Goal: Information Seeking & Learning: Learn about a topic

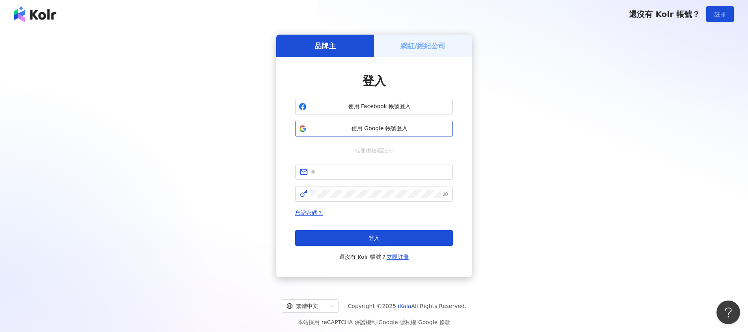
click at [393, 127] on span "使用 Google 帳號登入" at bounding box center [379, 129] width 139 height 8
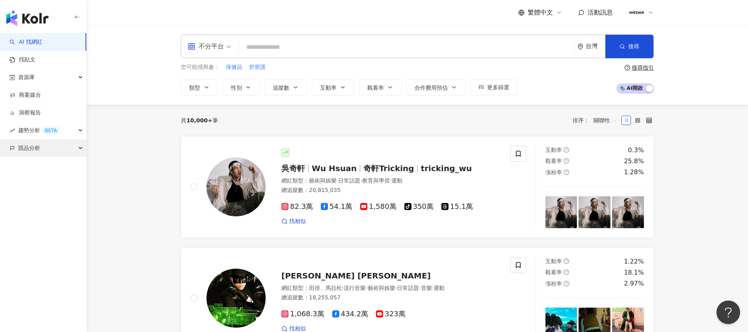
click at [50, 150] on div "競品分析" at bounding box center [43, 148] width 86 height 18
click at [52, 186] on link "關鍵字提及分析" at bounding box center [38, 184] width 39 height 8
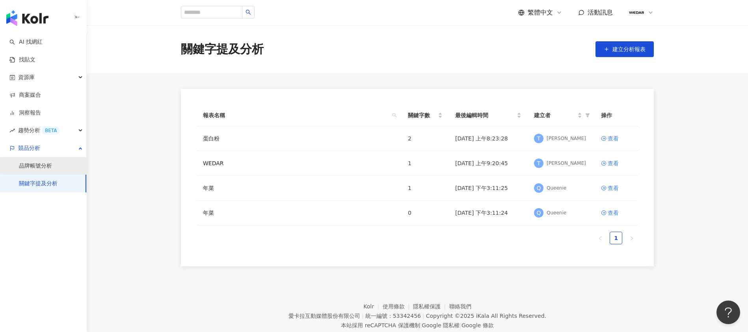
click at [35, 166] on link "品牌帳號分析" at bounding box center [35, 166] width 33 height 8
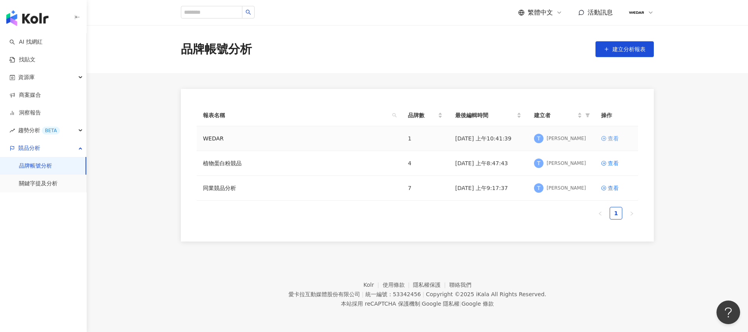
click at [607, 137] on div "查看" at bounding box center [612, 138] width 11 height 9
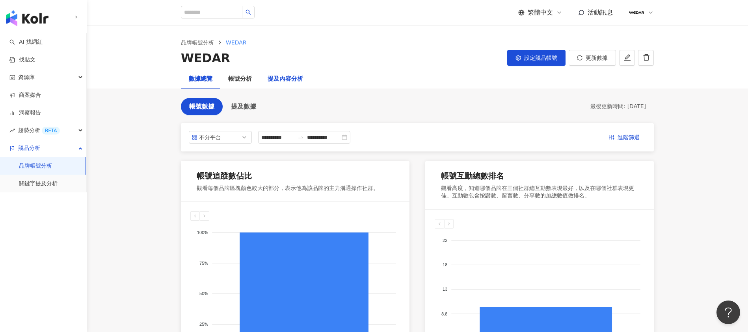
click at [295, 78] on div "提及內容分析" at bounding box center [284, 78] width 35 height 9
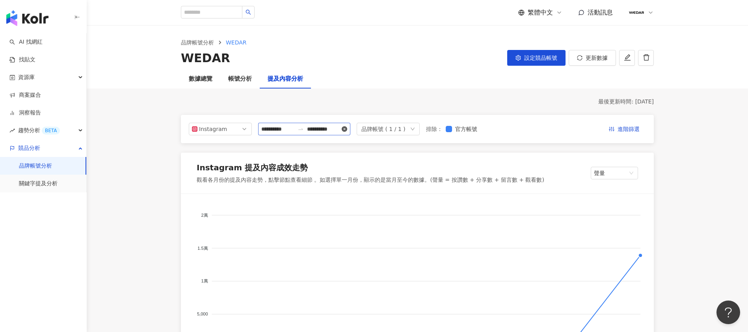
click at [347, 129] on icon "close-circle" at bounding box center [344, 129] width 6 height 6
click at [314, 130] on input at bounding box center [323, 129] width 33 height 9
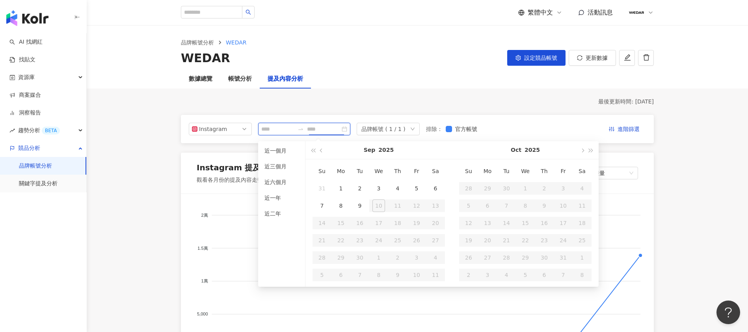
click at [286, 130] on input at bounding box center [277, 129] width 33 height 9
type input "**********"
click at [341, 187] on div "1" at bounding box center [340, 188] width 13 height 13
type input "**********"
click at [361, 204] on div "9" at bounding box center [359, 206] width 13 height 13
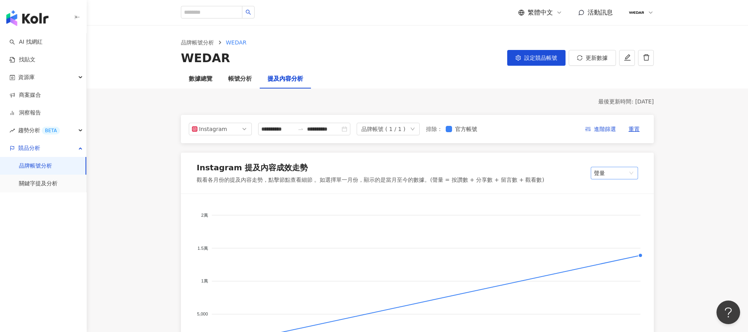
click at [606, 171] on span "聲量" at bounding box center [614, 173] width 41 height 12
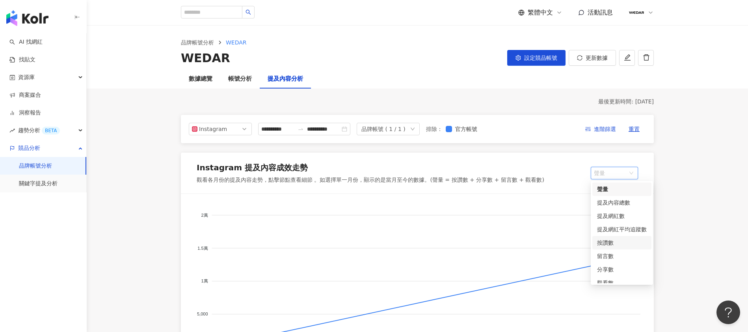
click at [616, 243] on div "按讚數" at bounding box center [622, 243] width 50 height 9
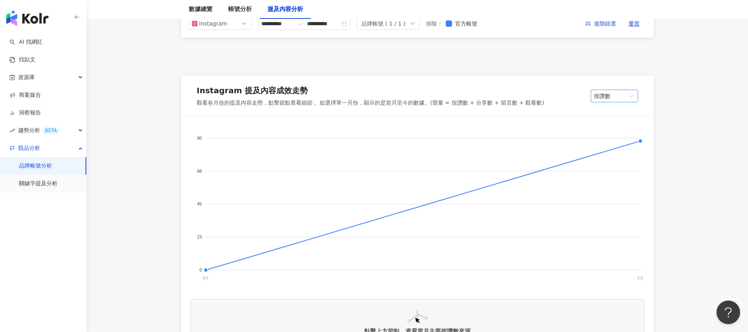
scroll to position [40, 0]
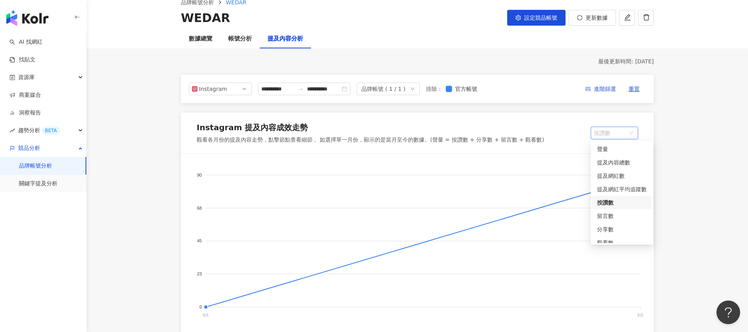
click at [617, 135] on span "按讚數" at bounding box center [614, 133] width 41 height 12
click at [618, 238] on div "互動總數" at bounding box center [622, 236] width 50 height 9
click at [619, 132] on span "互動總數" at bounding box center [614, 133] width 41 height 12
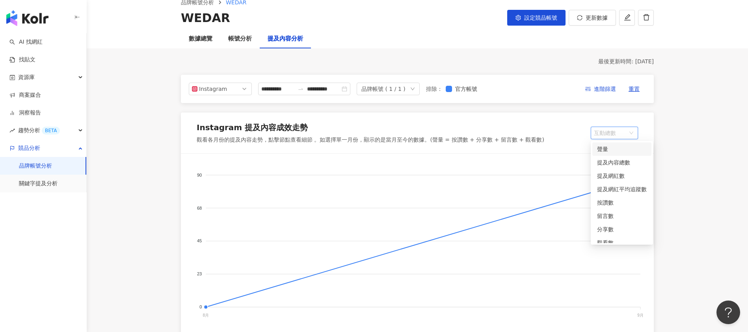
click at [620, 151] on div "聲量" at bounding box center [622, 149] width 50 height 9
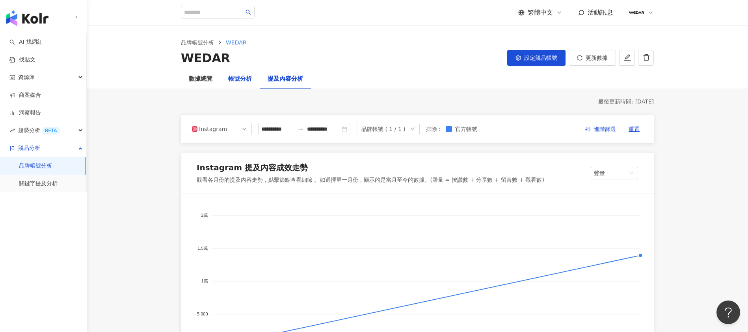
click at [250, 82] on div "帳號分析" at bounding box center [240, 78] width 24 height 9
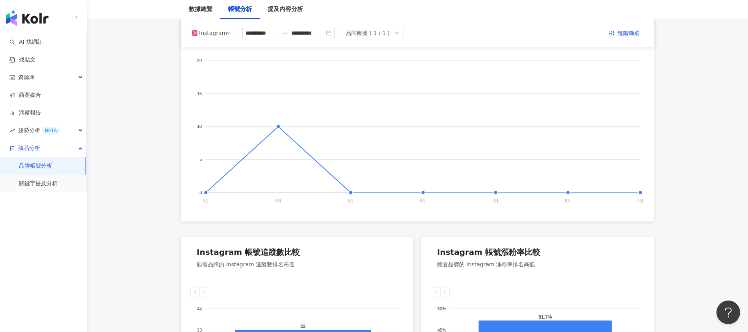
scroll to position [80, 0]
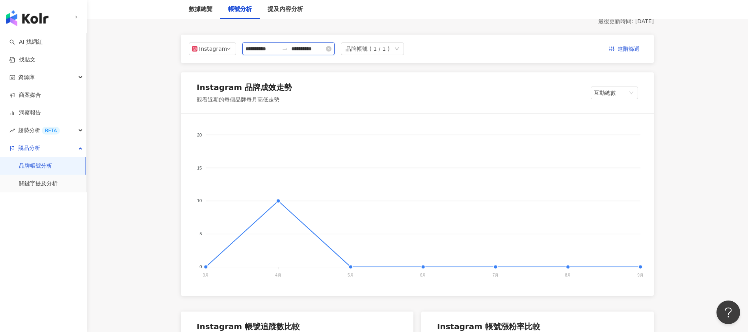
click at [270, 49] on input "**********" at bounding box center [261, 49] width 33 height 9
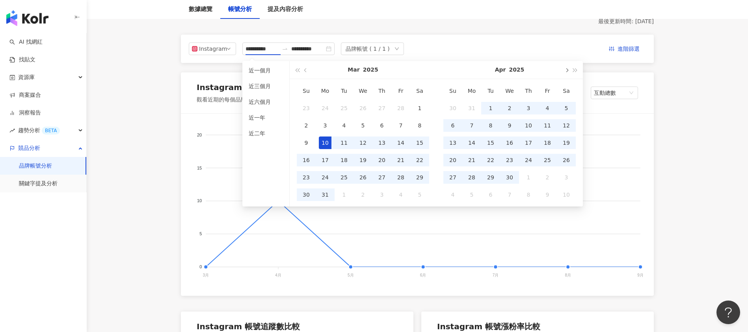
click at [568, 71] on span "button" at bounding box center [566, 70] width 4 height 4
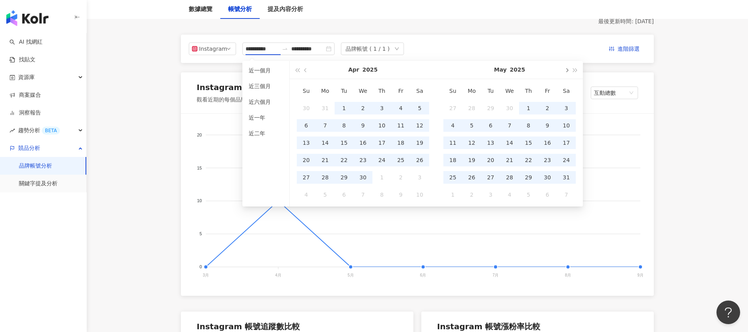
click at [568, 71] on span "button" at bounding box center [566, 70] width 4 height 4
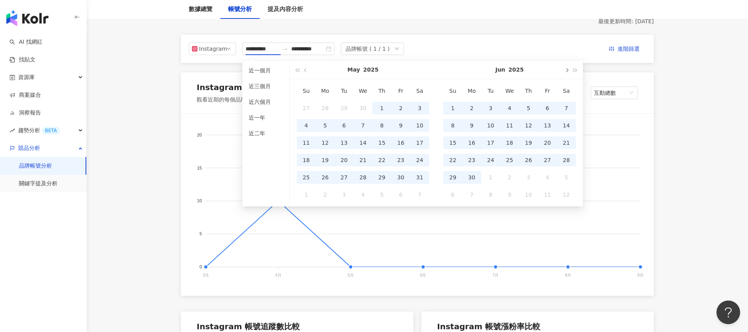
click at [568, 70] on span "button" at bounding box center [566, 70] width 4 height 4
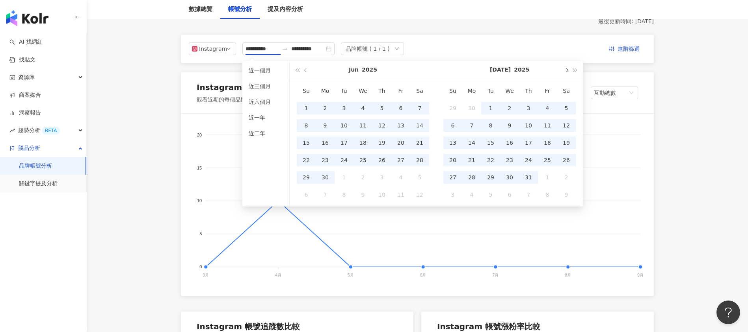
click at [568, 70] on span "button" at bounding box center [566, 70] width 4 height 4
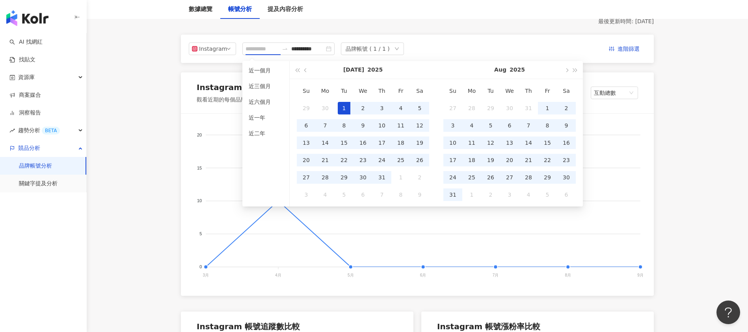
type input "**********"
click at [341, 107] on div "1" at bounding box center [344, 108] width 13 height 13
click at [565, 69] on span "button" at bounding box center [566, 70] width 4 height 4
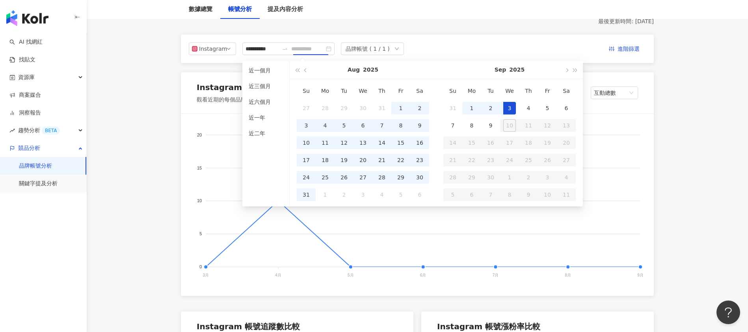
type input "**********"
click at [493, 127] on div "9" at bounding box center [490, 125] width 13 height 13
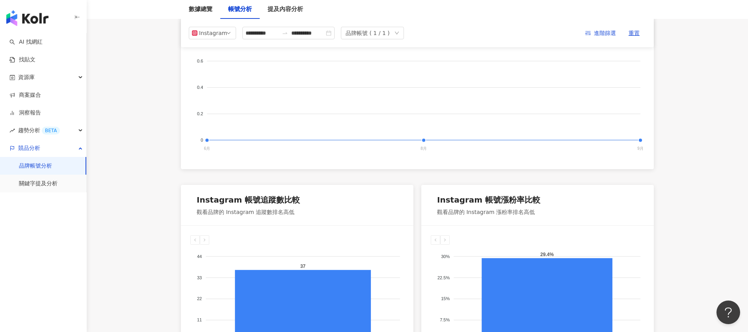
scroll to position [0, 0]
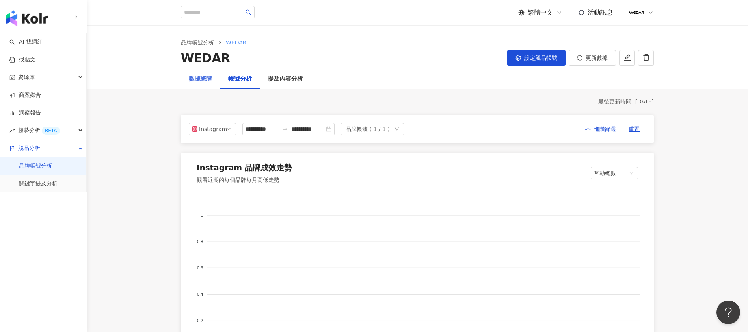
click at [184, 80] on div "數據總覽" at bounding box center [200, 79] width 39 height 19
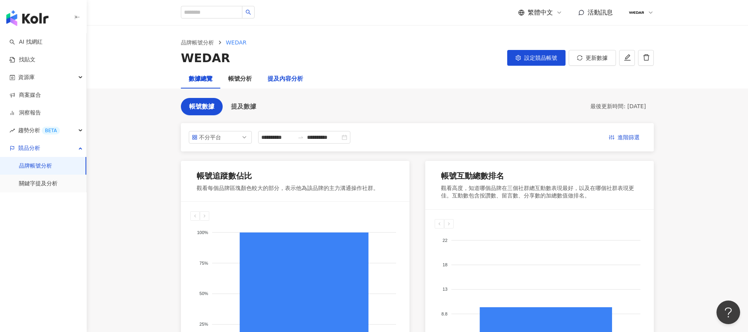
click at [278, 74] on div "提及內容分析" at bounding box center [284, 78] width 35 height 9
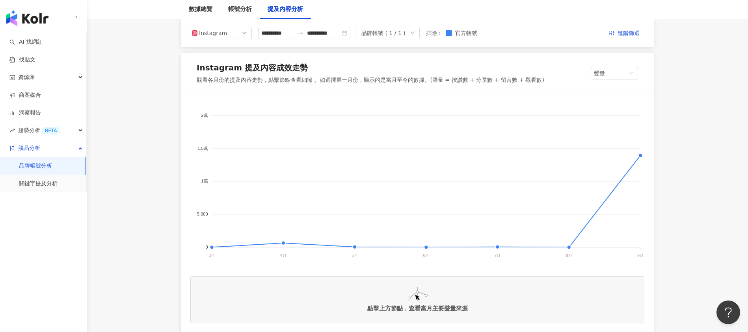
scroll to position [0, 0]
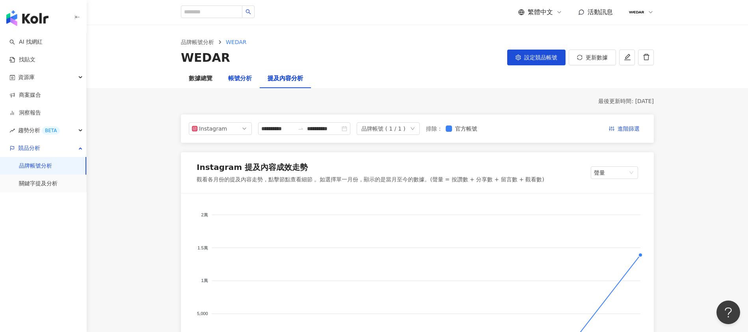
click at [243, 80] on div "帳號分析" at bounding box center [240, 78] width 24 height 9
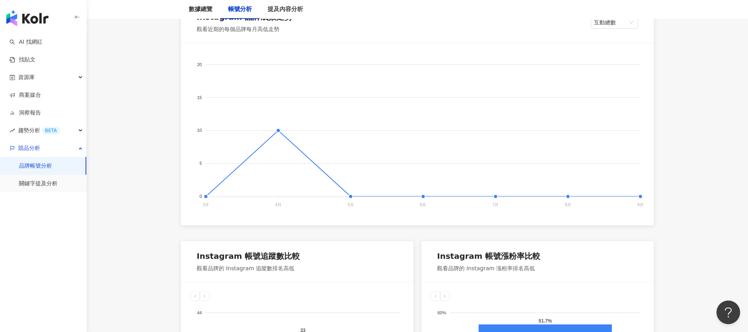
scroll to position [40, 0]
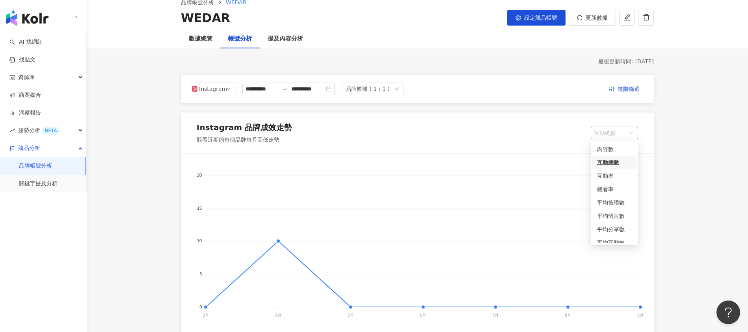
click at [621, 135] on span "互動總數" at bounding box center [614, 133] width 41 height 12
click at [622, 176] on div "互動率" at bounding box center [614, 176] width 35 height 9
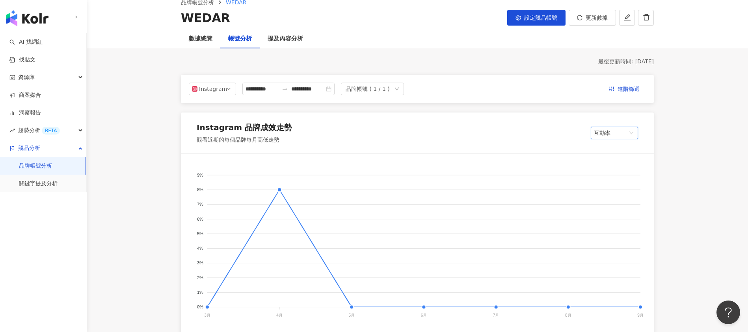
click at [619, 129] on span "互動率" at bounding box center [614, 133] width 41 height 12
click at [617, 191] on div "觀看率" at bounding box center [614, 189] width 35 height 9
click at [623, 136] on span "觀看率" at bounding box center [614, 133] width 41 height 12
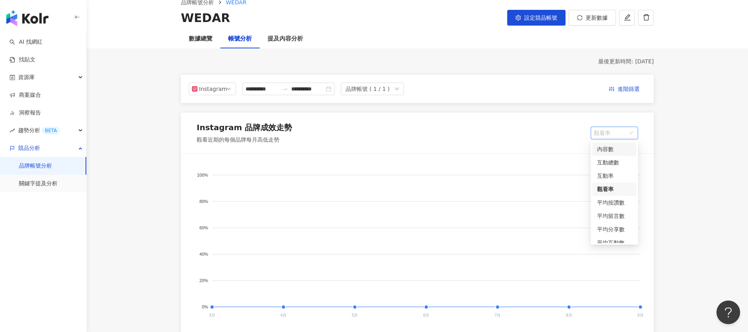
click at [621, 144] on div "內容數" at bounding box center [614, 149] width 44 height 13
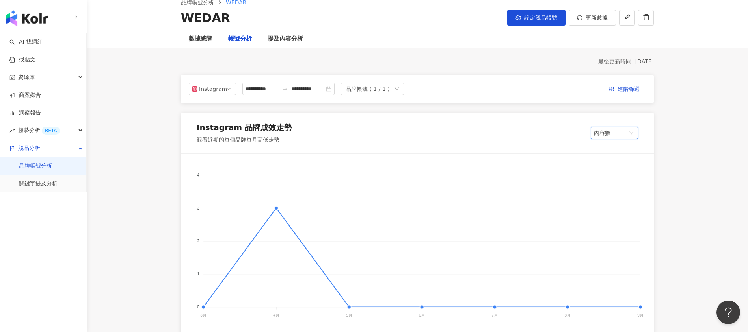
click at [620, 132] on span "內容數" at bounding box center [614, 133] width 41 height 12
click at [619, 166] on div "互動總數" at bounding box center [614, 162] width 35 height 9
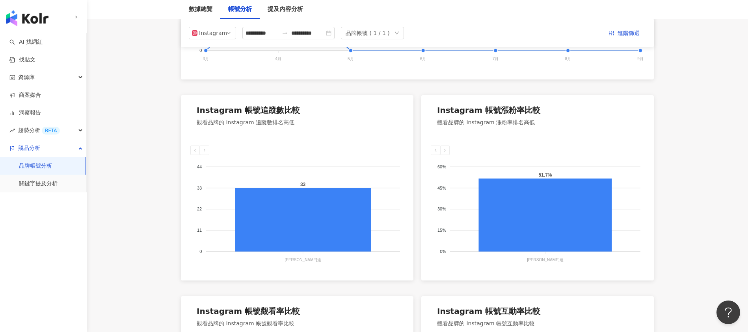
scroll to position [0, 0]
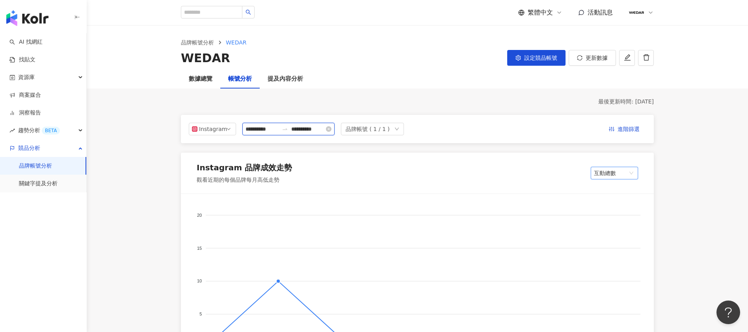
click at [306, 132] on input "**********" at bounding box center [307, 129] width 33 height 9
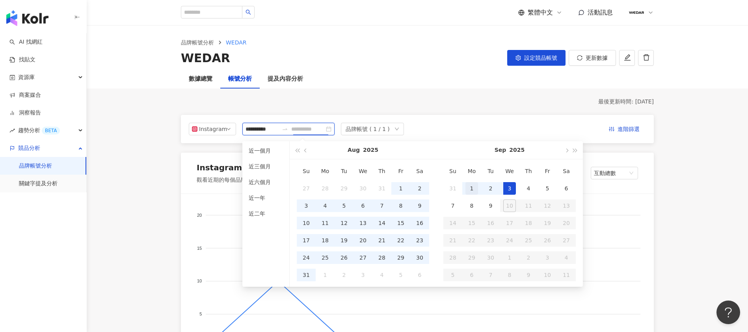
type input "**********"
click at [468, 188] on div "1" at bounding box center [471, 188] width 13 height 13
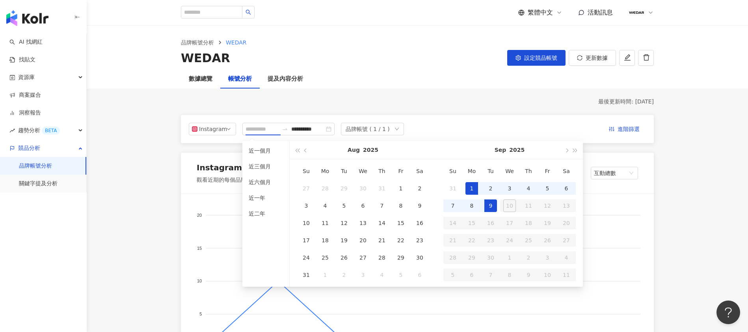
click at [488, 206] on div "9" at bounding box center [490, 206] width 13 height 13
type input "**********"
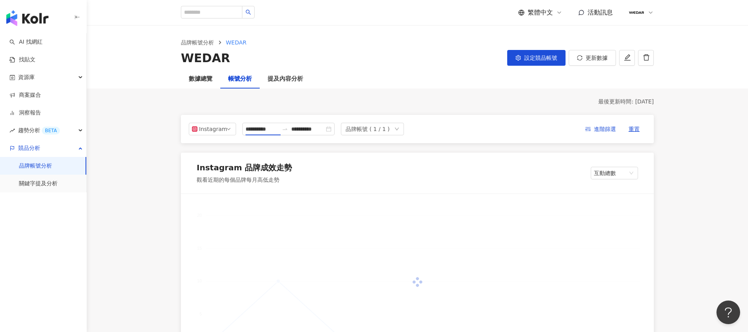
click at [39, 186] on link "關鍵字提及分析" at bounding box center [38, 184] width 39 height 8
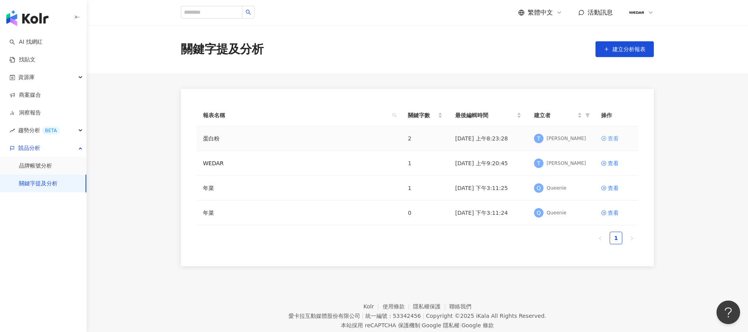
click at [613, 137] on div "查看" at bounding box center [612, 138] width 11 height 9
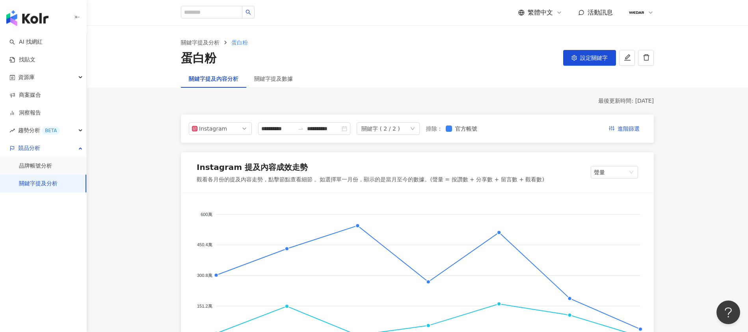
click at [48, 186] on link "關鍵字提及分析" at bounding box center [38, 184] width 39 height 8
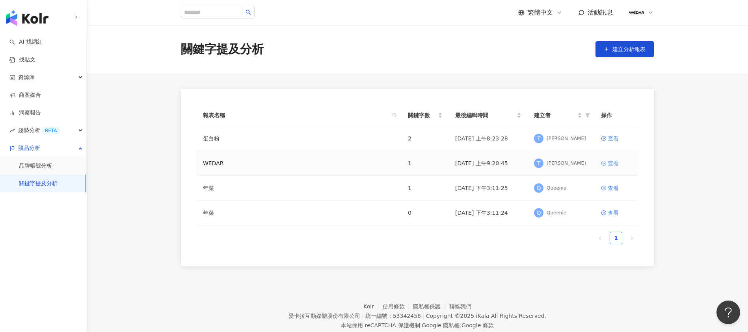
click at [616, 162] on div "查看" at bounding box center [612, 163] width 11 height 9
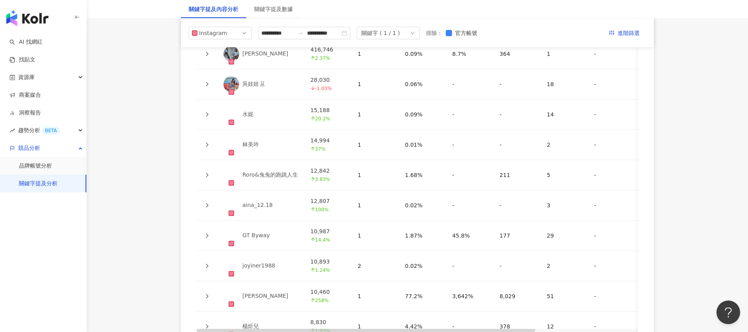
scroll to position [1706, 0]
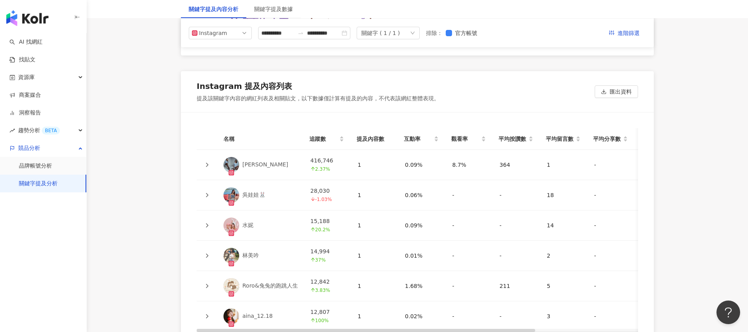
click at [399, 171] on td "0.09%" at bounding box center [422, 165] width 47 height 30
